Goal: Find specific fact: Find specific fact

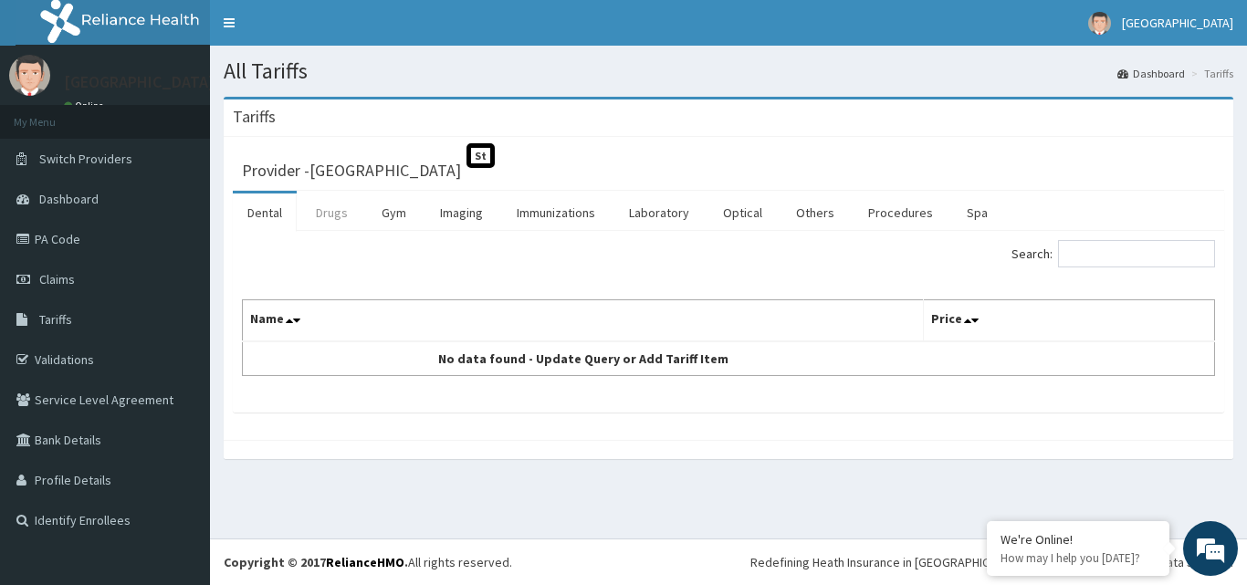
click at [334, 225] on link "Drugs" at bounding box center [331, 213] width 61 height 38
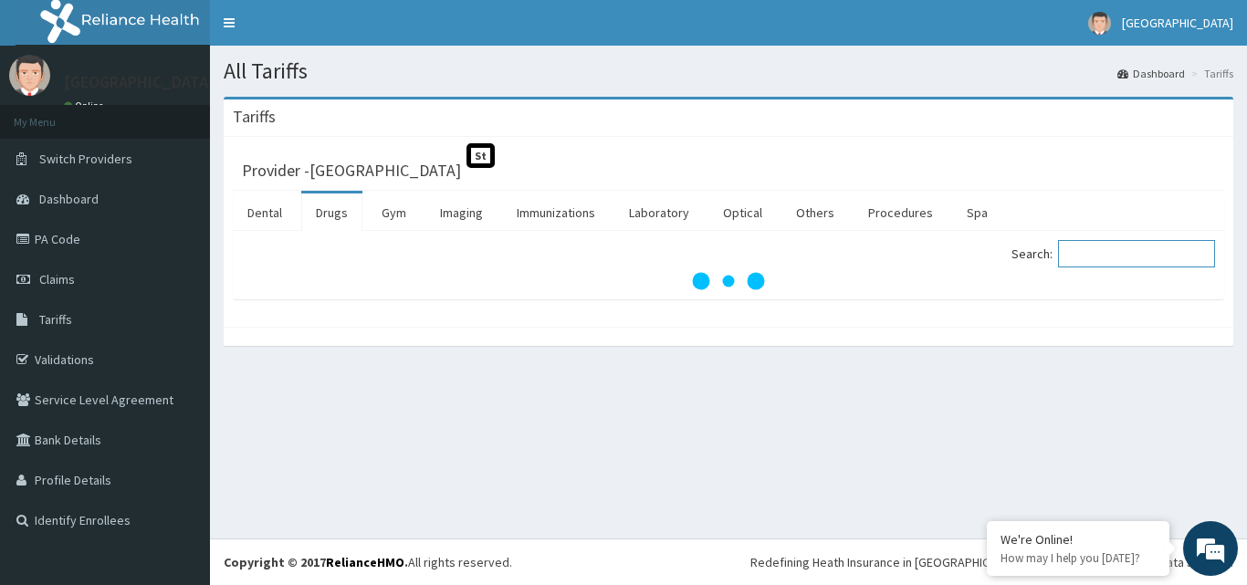
drag, startPoint x: 1130, startPoint y: 259, endPoint x: 1131, endPoint y: 246, distance: 13.7
click at [1130, 256] on input "Search:" at bounding box center [1136, 253] width 157 height 27
type input "c"
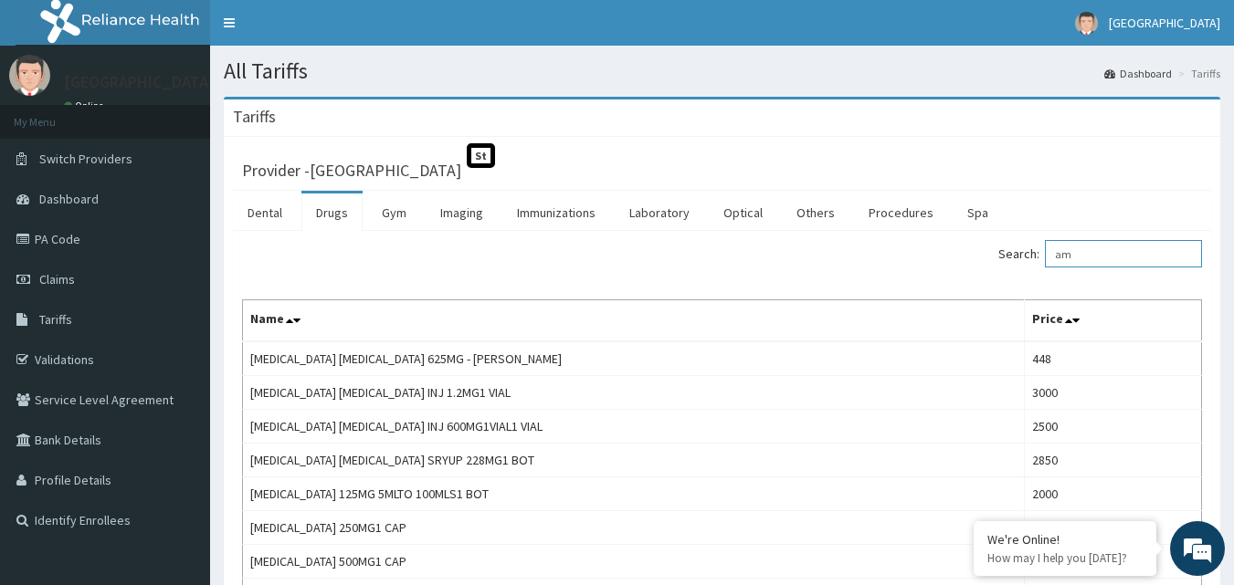
type input "a"
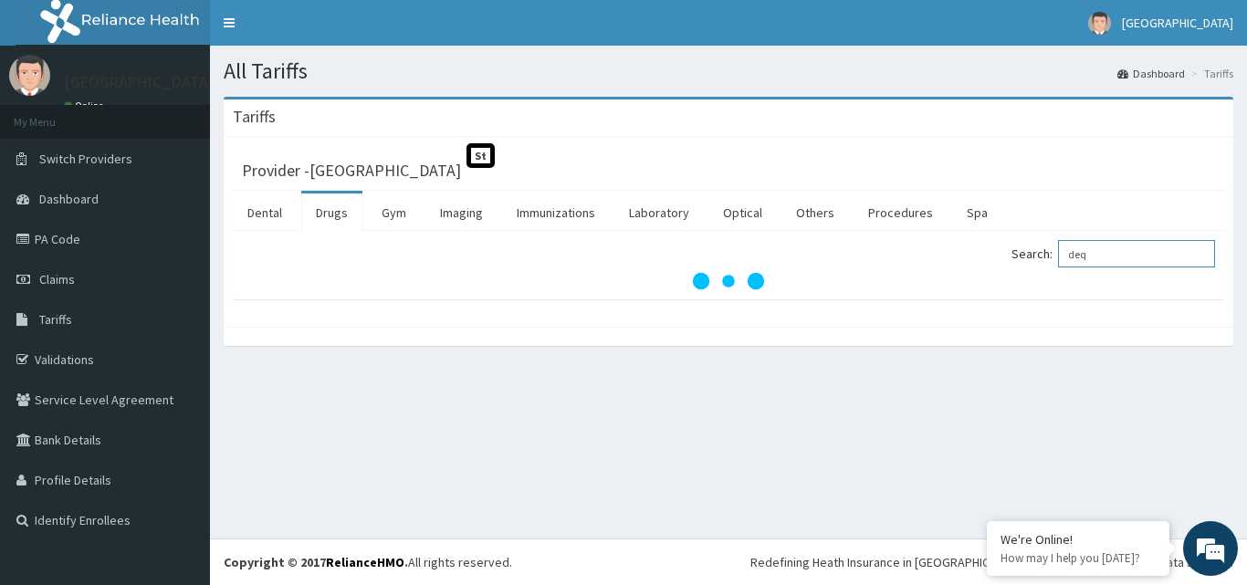
type input "dequ"
